Goal: Task Accomplishment & Management: Manage account settings

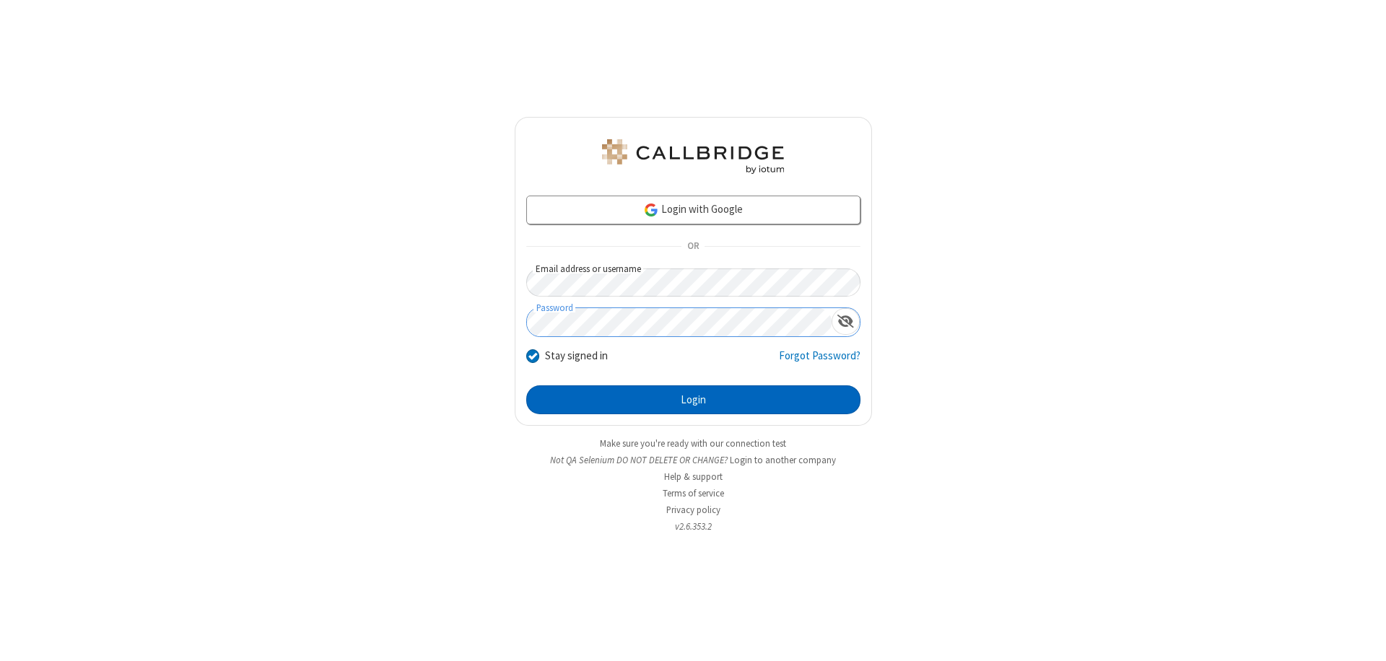
click at [693, 400] on button "Login" at bounding box center [693, 400] width 334 height 29
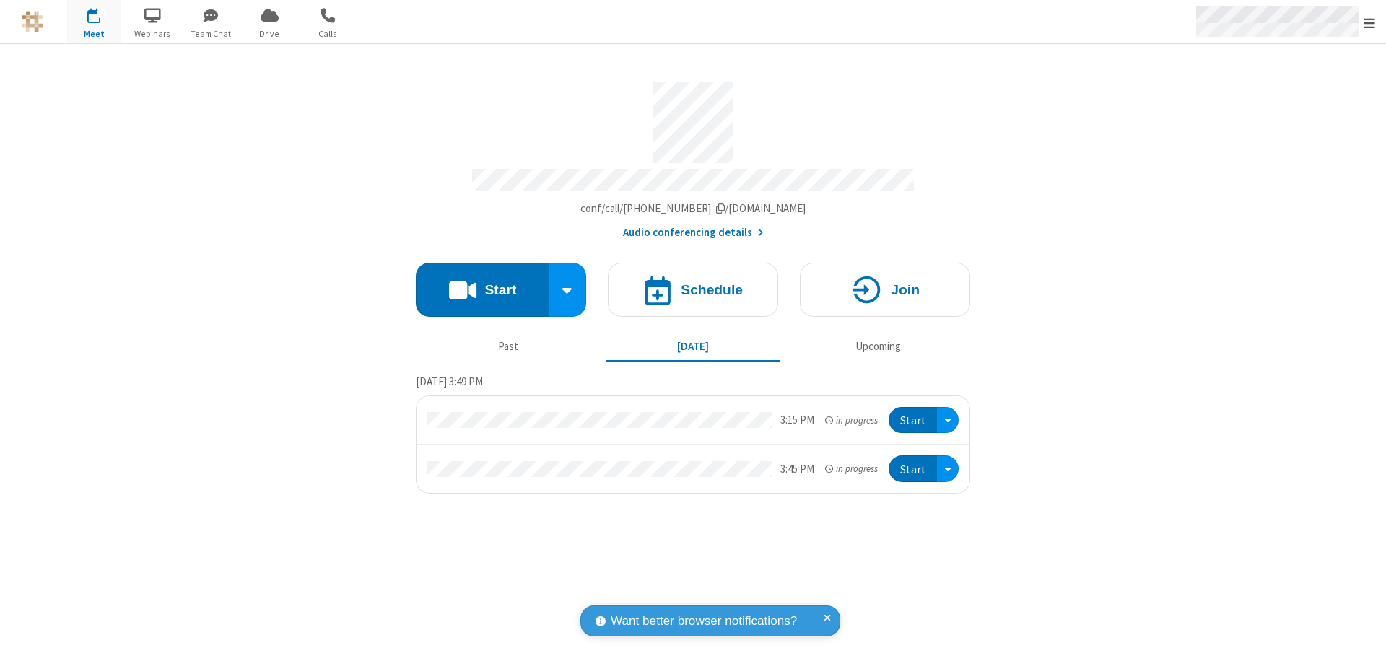
click at [1370, 22] on span "Open menu" at bounding box center [1370, 23] width 12 height 14
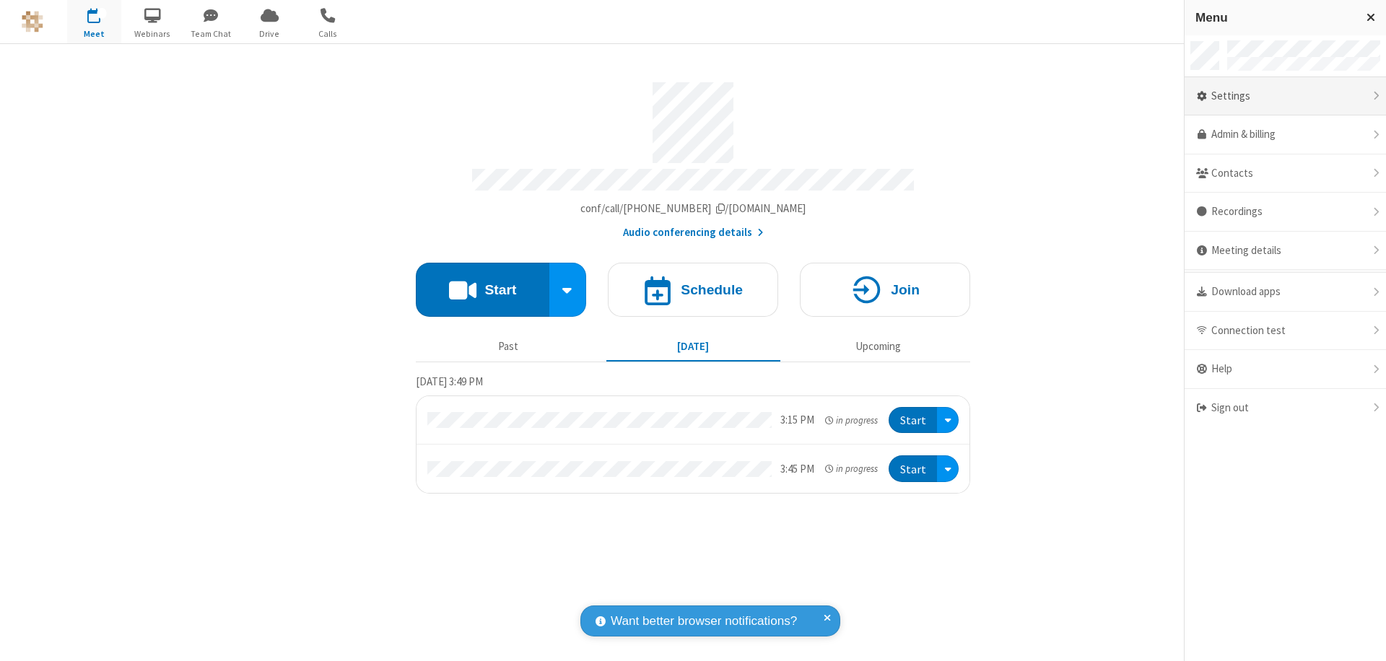
click at [1285, 96] on div "Settings" at bounding box center [1285, 96] width 201 height 39
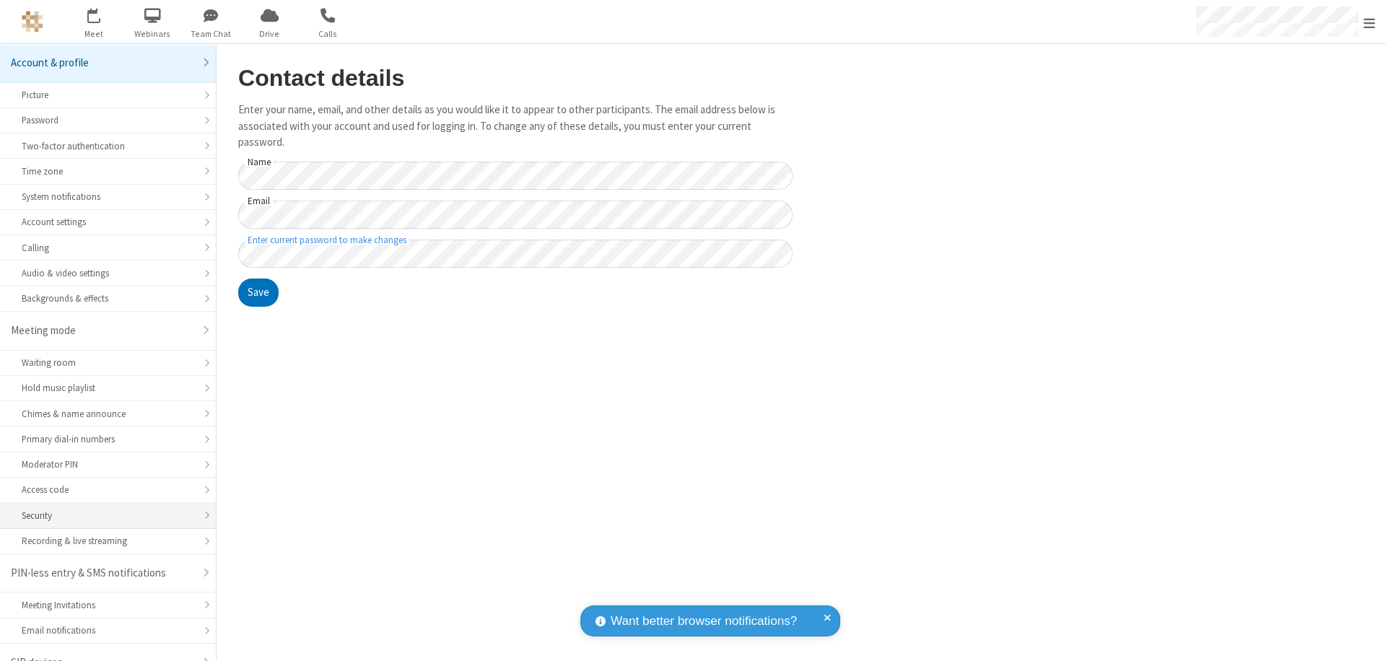
click at [103, 509] on div "Security" at bounding box center [108, 516] width 173 height 14
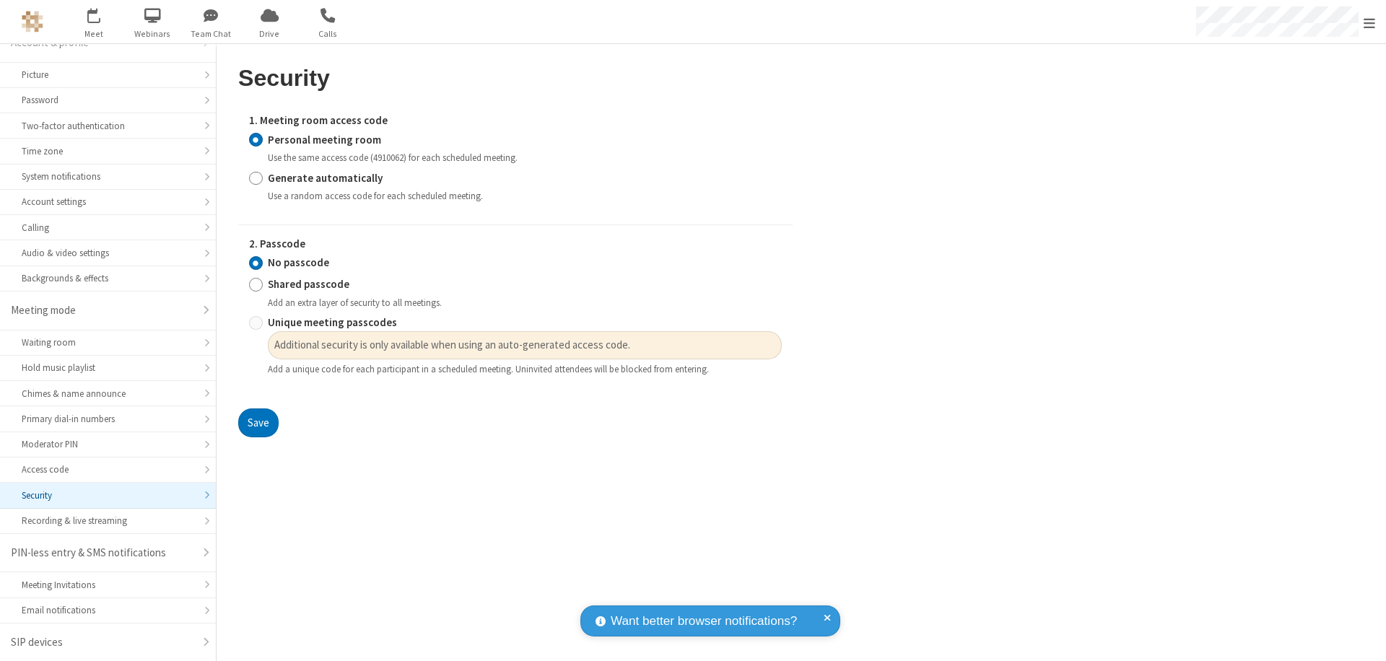
click at [256, 178] on input "Generate automatically" at bounding box center [256, 177] width 14 height 15
radio input "true"
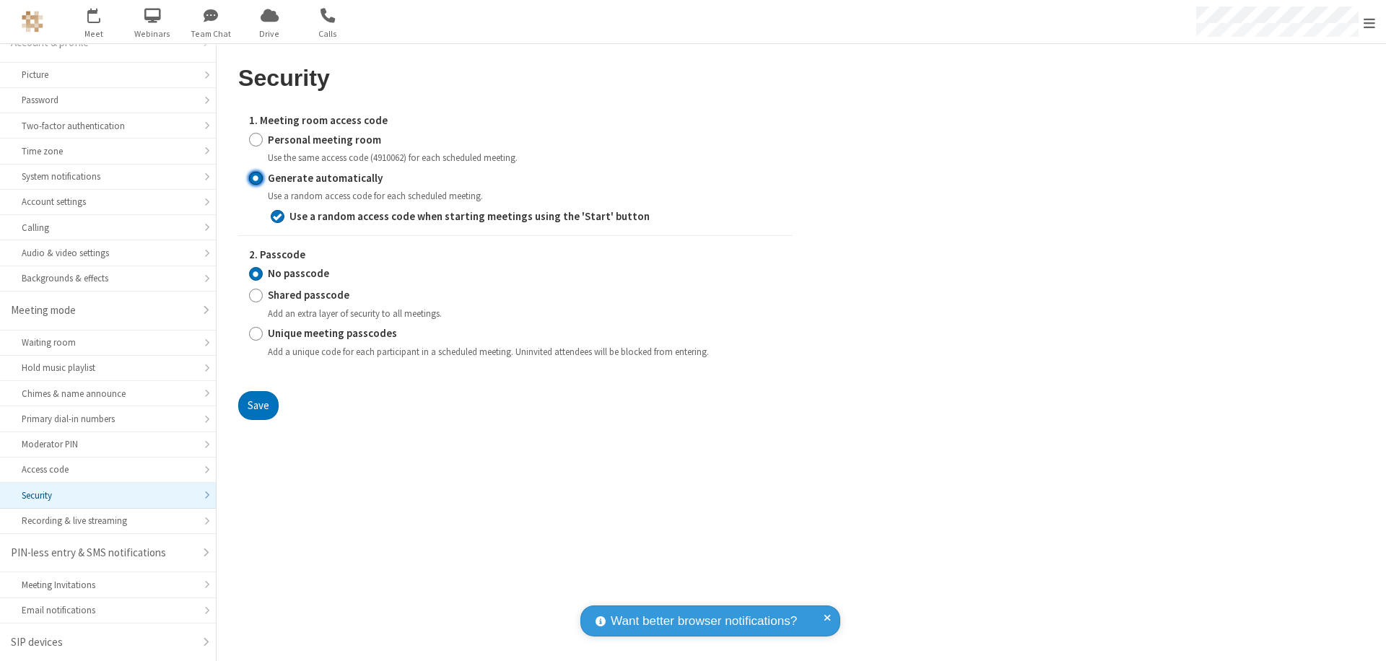
click at [258, 405] on button "Save" at bounding box center [258, 405] width 40 height 29
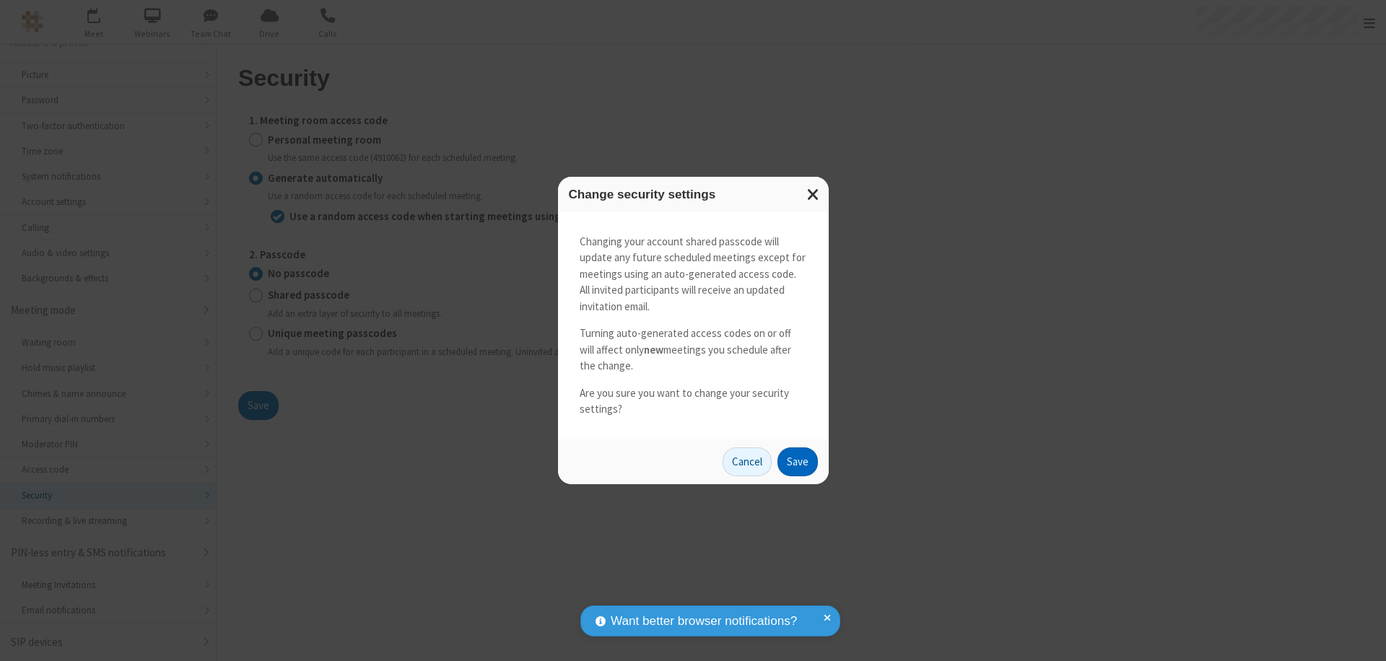
click at [797, 461] on button "Save" at bounding box center [798, 462] width 40 height 29
